Goal: Information Seeking & Learning: Learn about a topic

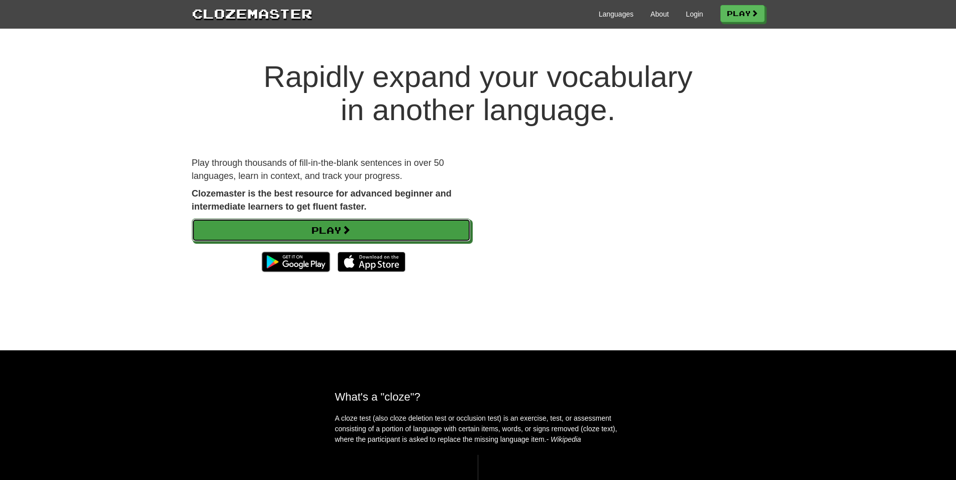
click at [363, 230] on link "Play" at bounding box center [331, 230] width 279 height 23
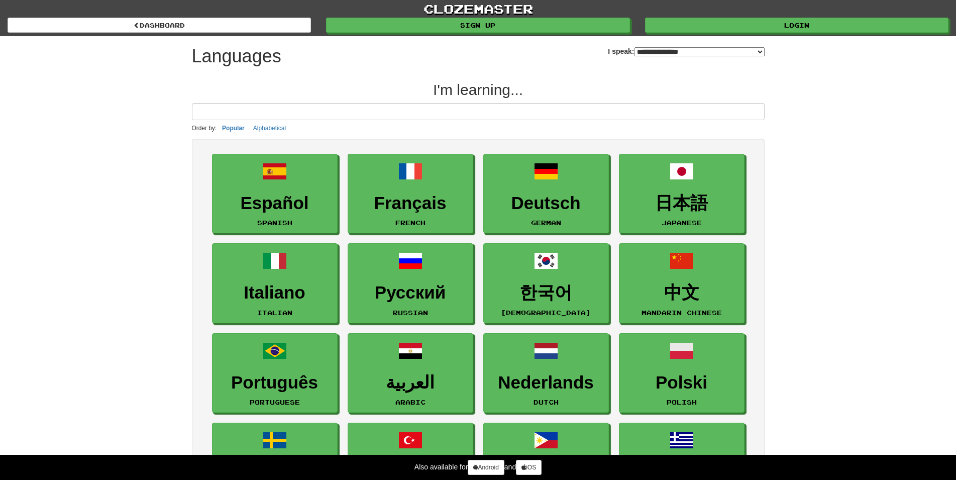
select select "*******"
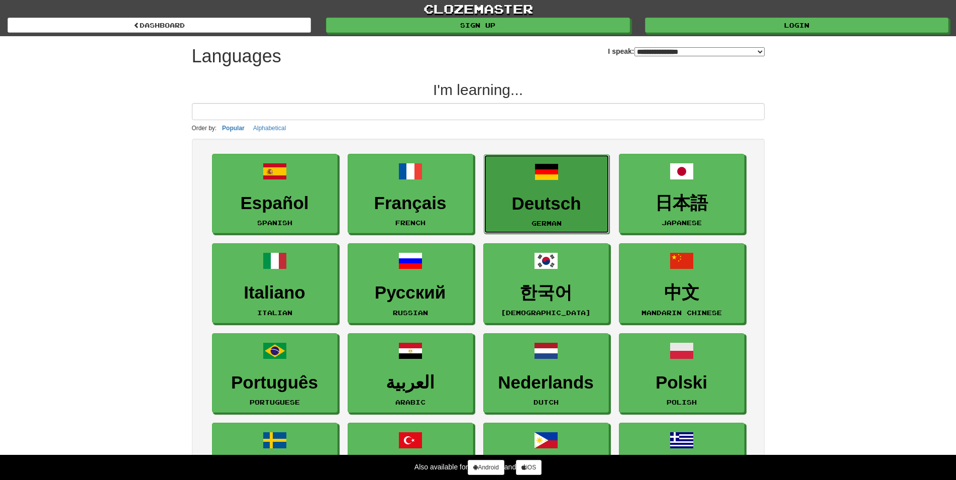
click at [550, 187] on link "Deutsch German" at bounding box center [547, 194] width 126 height 80
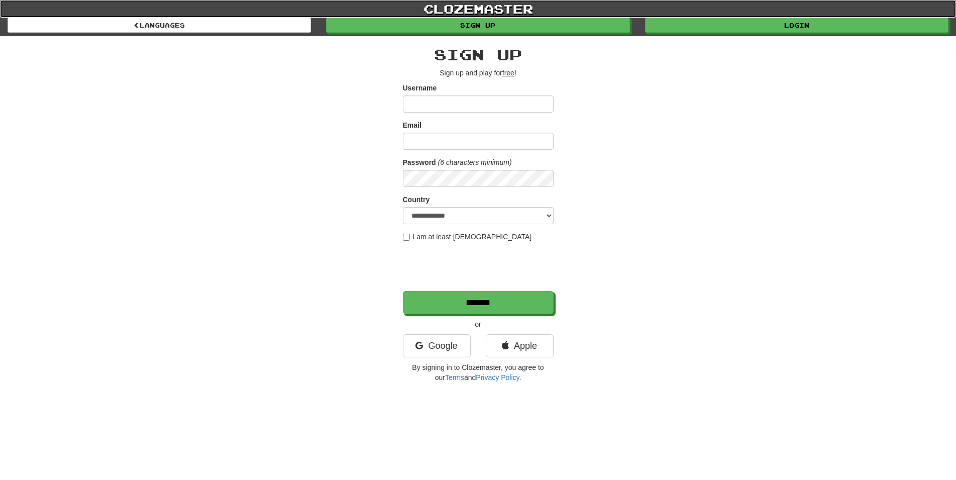
click at [753, 7] on link "clozemaster" at bounding box center [478, 9] width 956 height 18
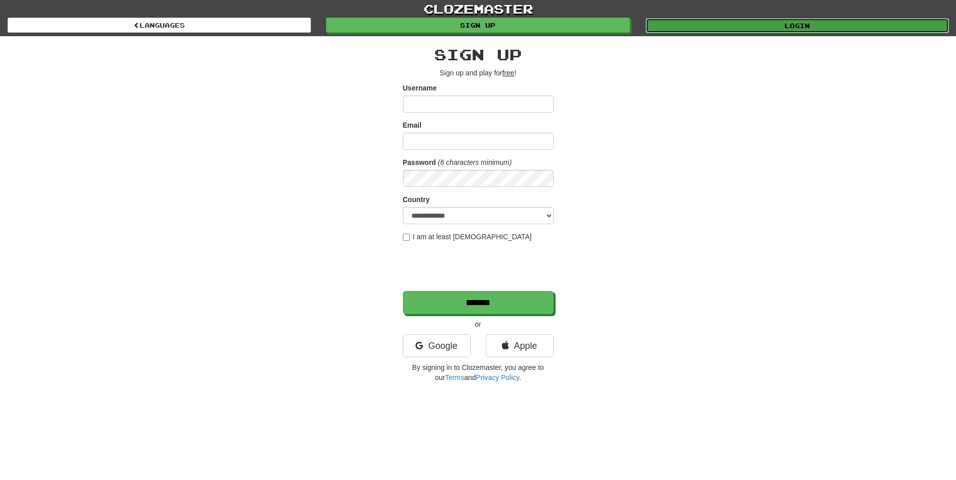
click at [767, 29] on link "Login" at bounding box center [798, 25] width 304 height 15
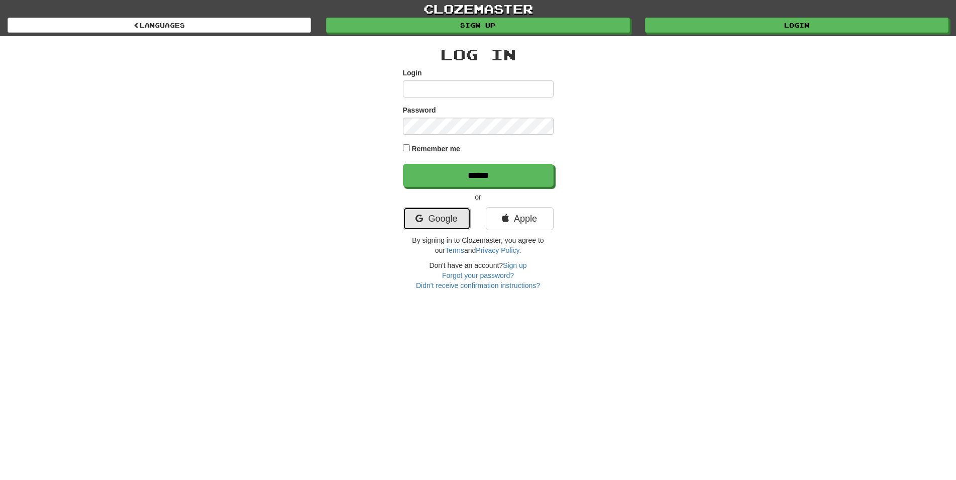
click at [451, 214] on link "Google" at bounding box center [437, 218] width 68 height 23
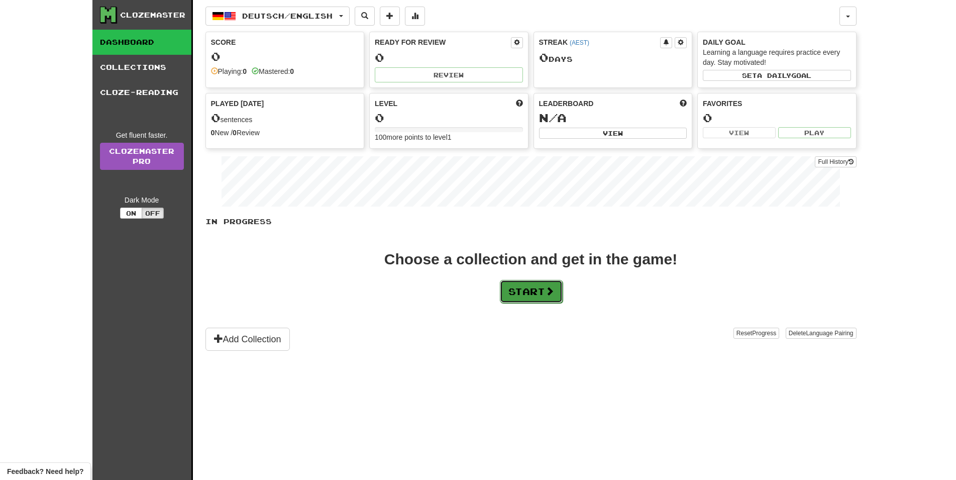
click at [530, 291] on button "Start" at bounding box center [531, 291] width 63 height 23
